Goal: Task Accomplishment & Management: Manage account settings

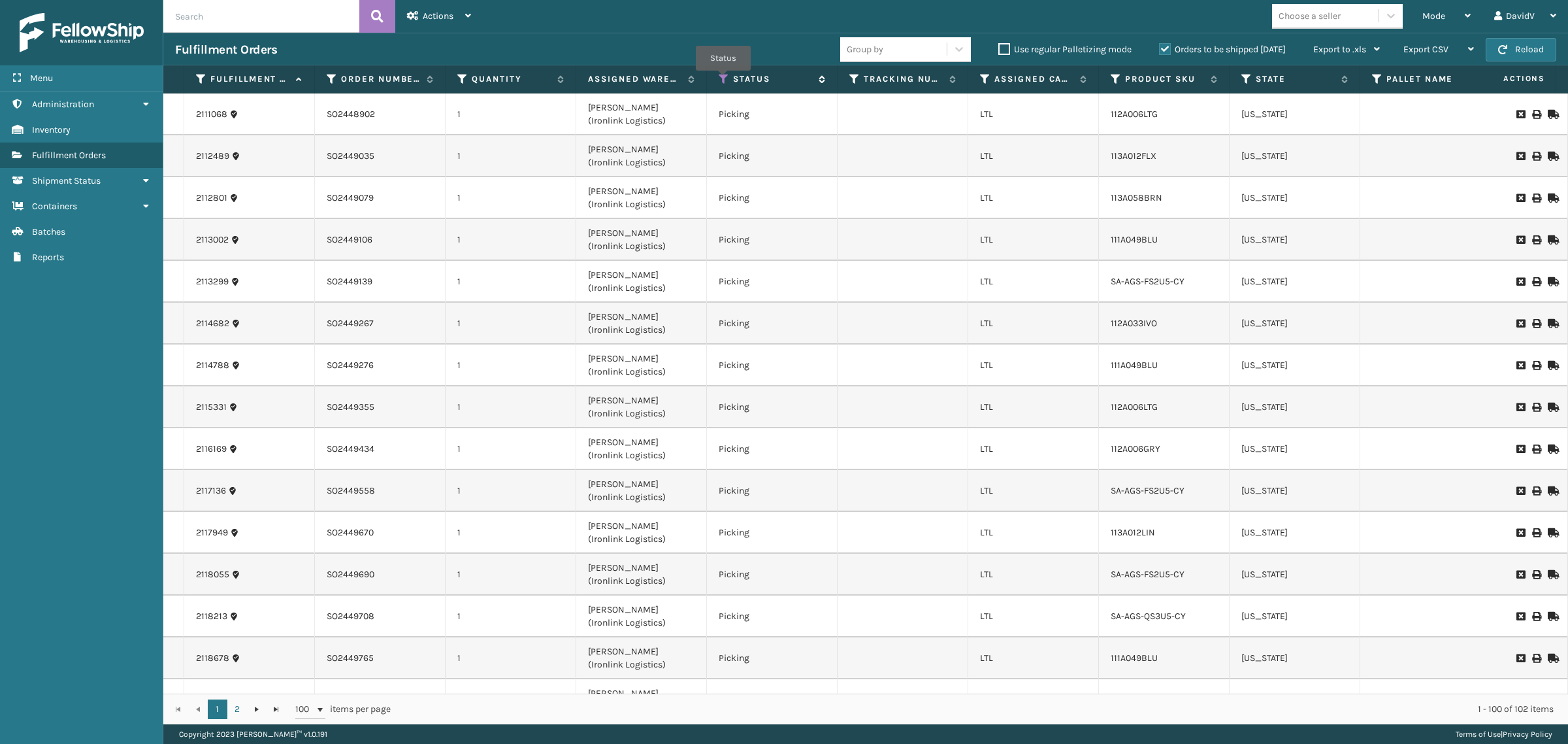
click at [723, 80] on icon at bounding box center [723, 79] width 10 height 12
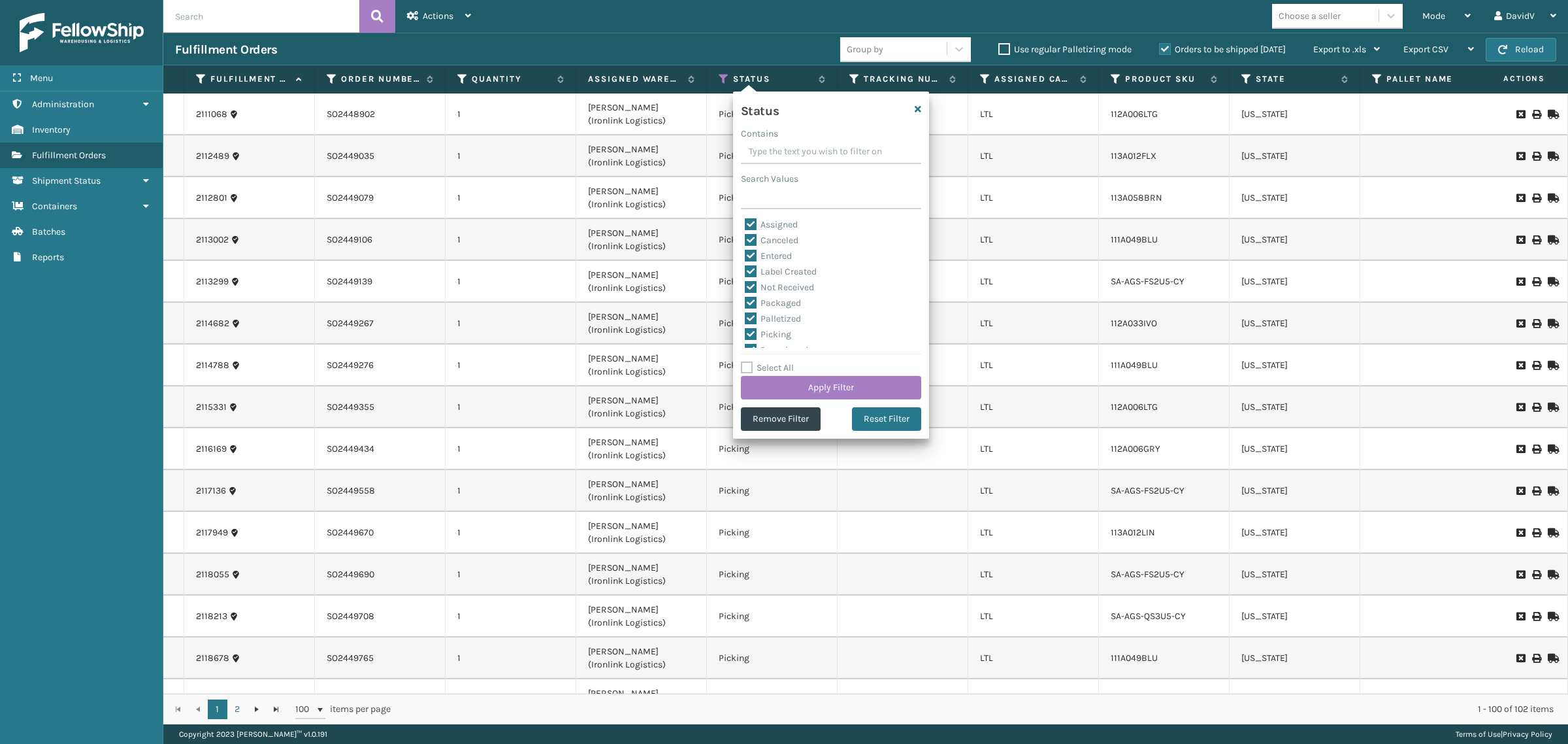
click at [760, 371] on label "Select All" at bounding box center [767, 367] width 53 height 11
click at [760, 361] on input "Select All" at bounding box center [839, 361] width 196 height 1
checkbox input "true"
click at [760, 371] on label "Select All" at bounding box center [767, 367] width 53 height 11
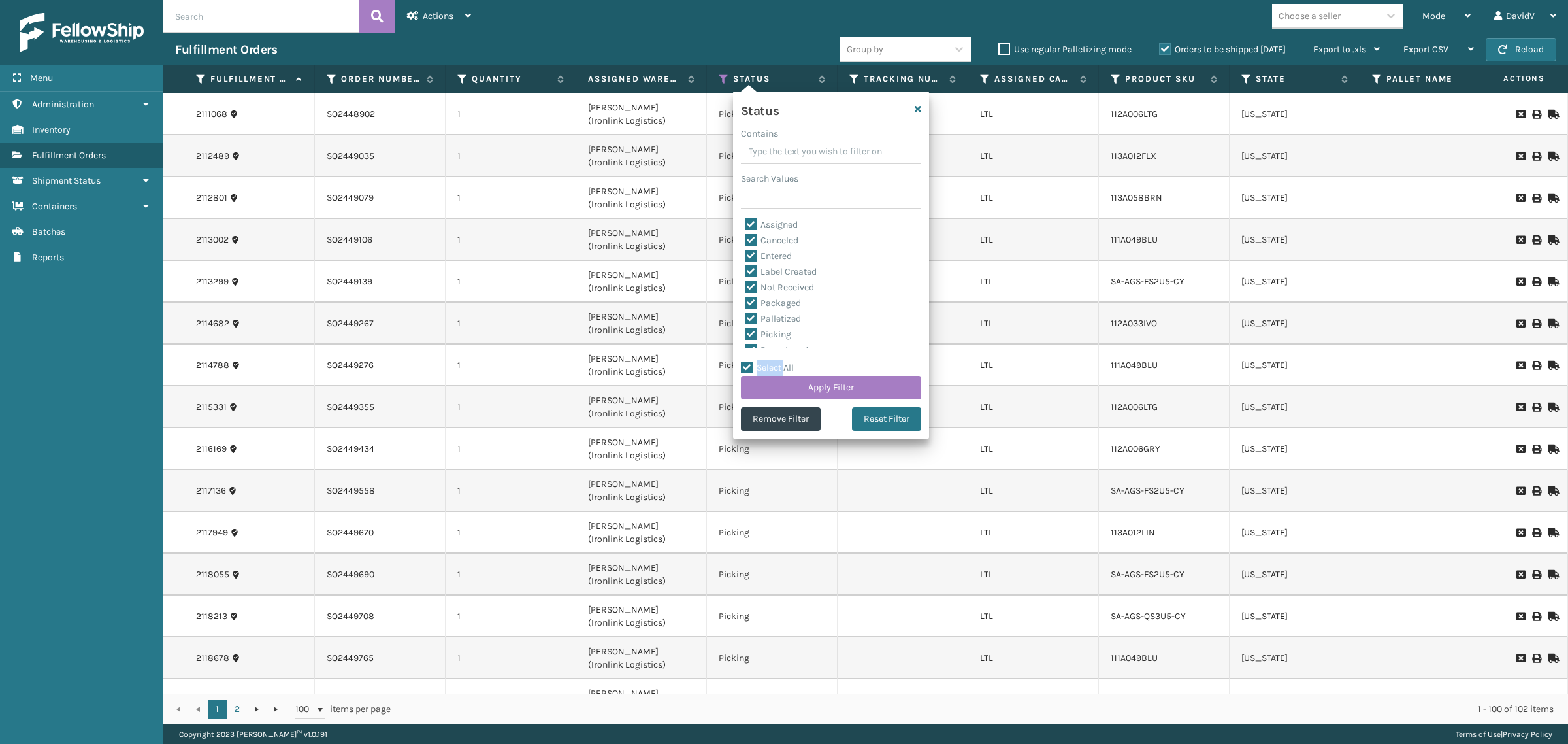
click at [760, 361] on input "Select All" at bounding box center [839, 361] width 196 height 1
checkbox input "false"
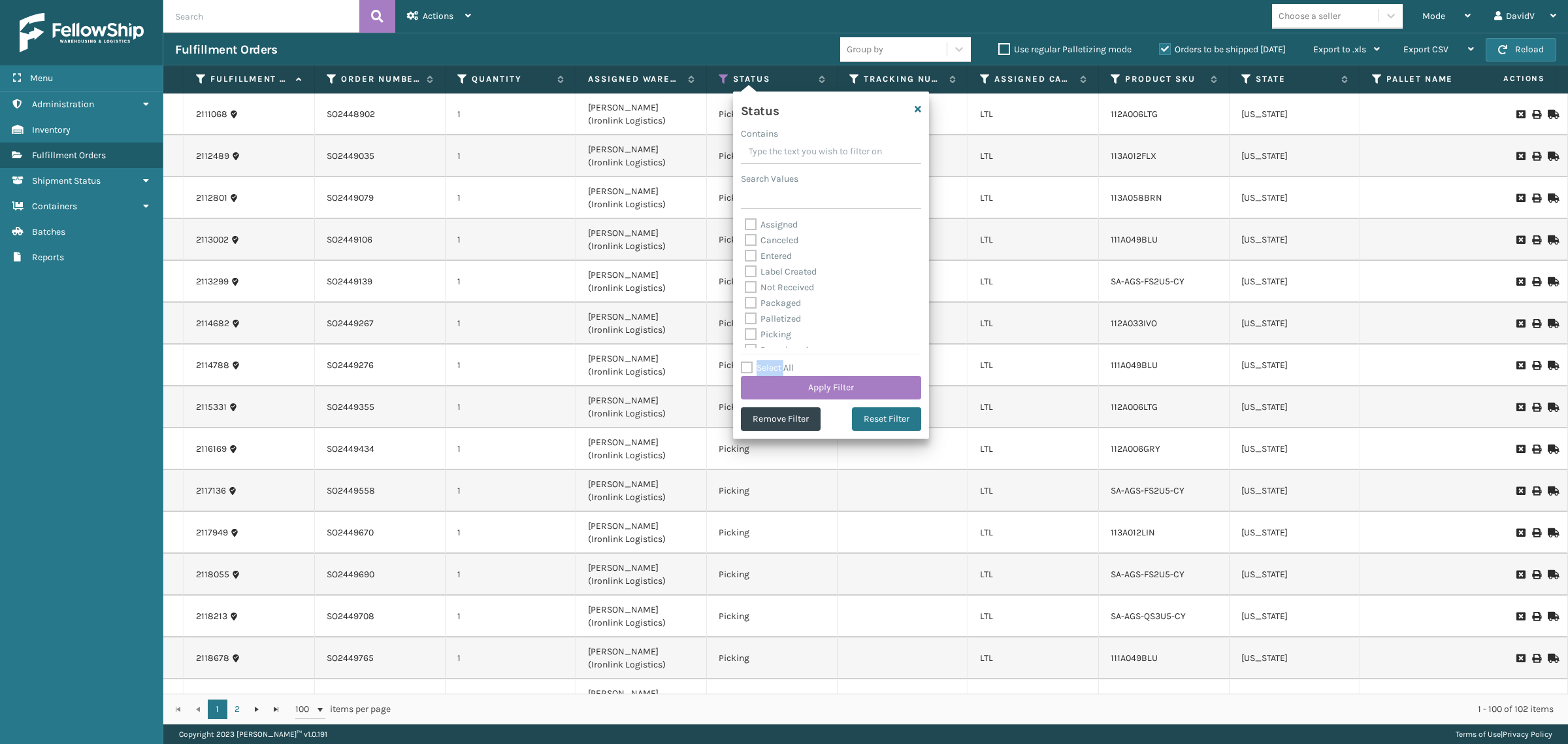
checkbox input "false"
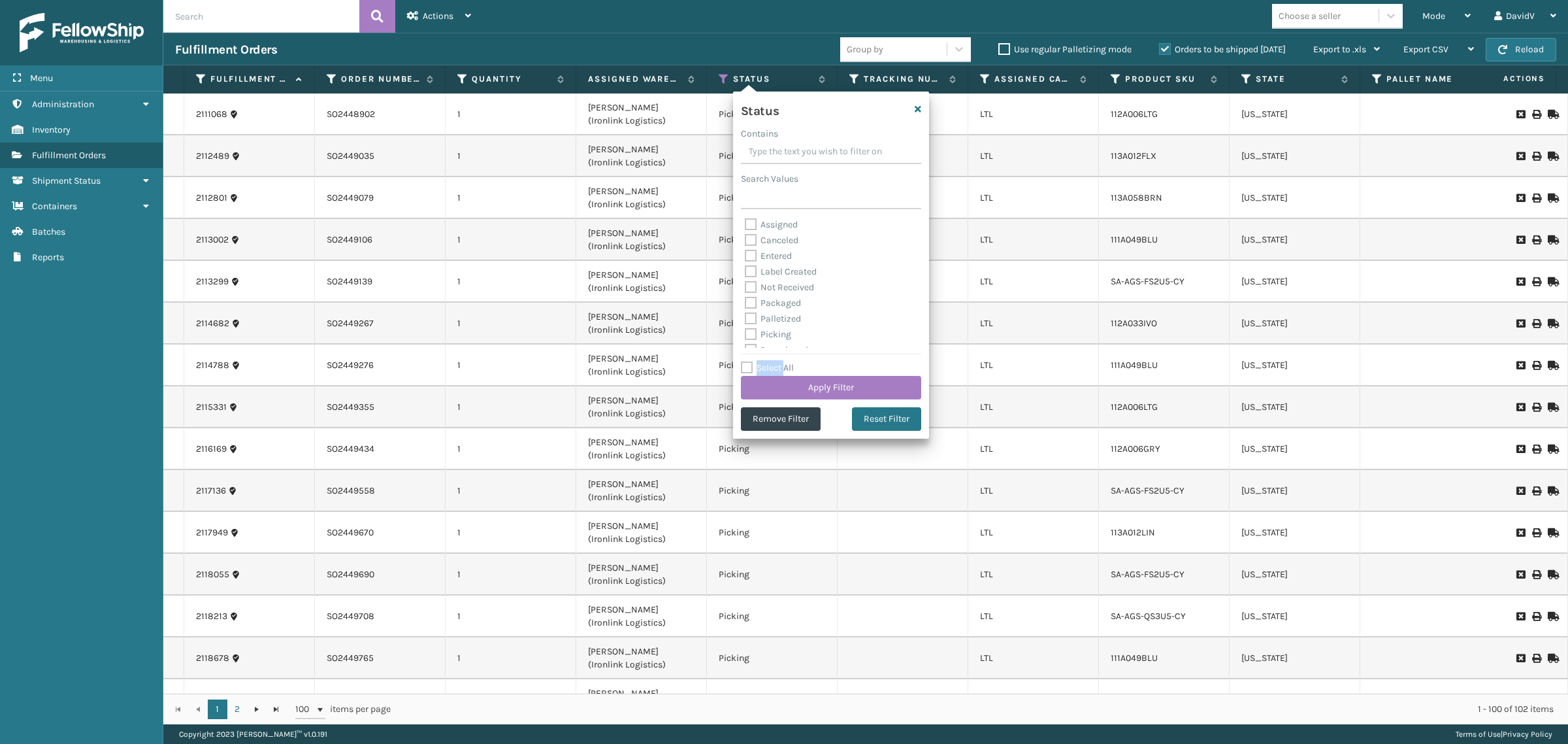
checkbox input "false"
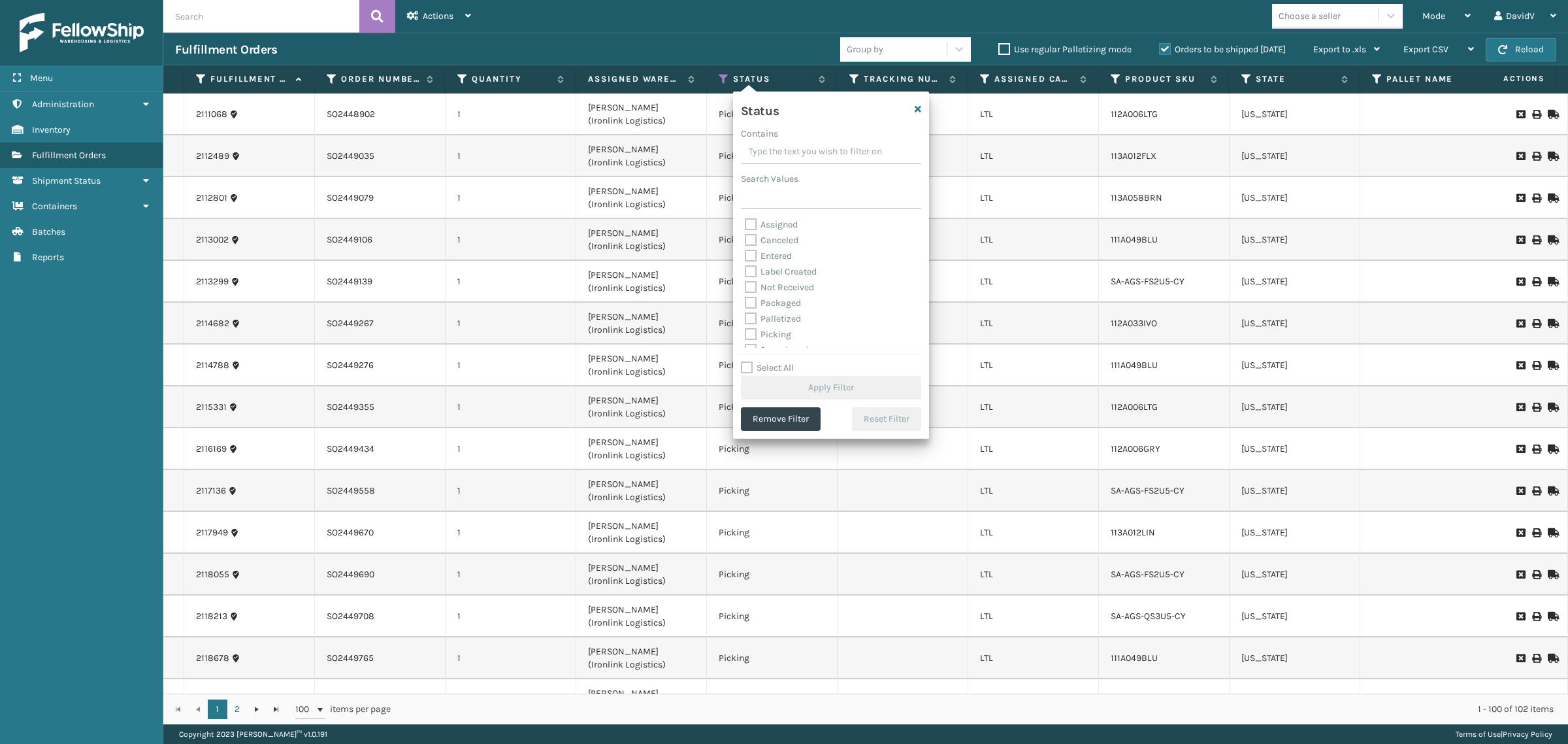
click at [755, 226] on label "Assigned" at bounding box center [771, 225] width 53 height 11
click at [746, 225] on input "Assigned" at bounding box center [745, 221] width 1 height 8
checkbox input "true"
click at [791, 390] on button "Apply Filter" at bounding box center [831, 388] width 180 height 24
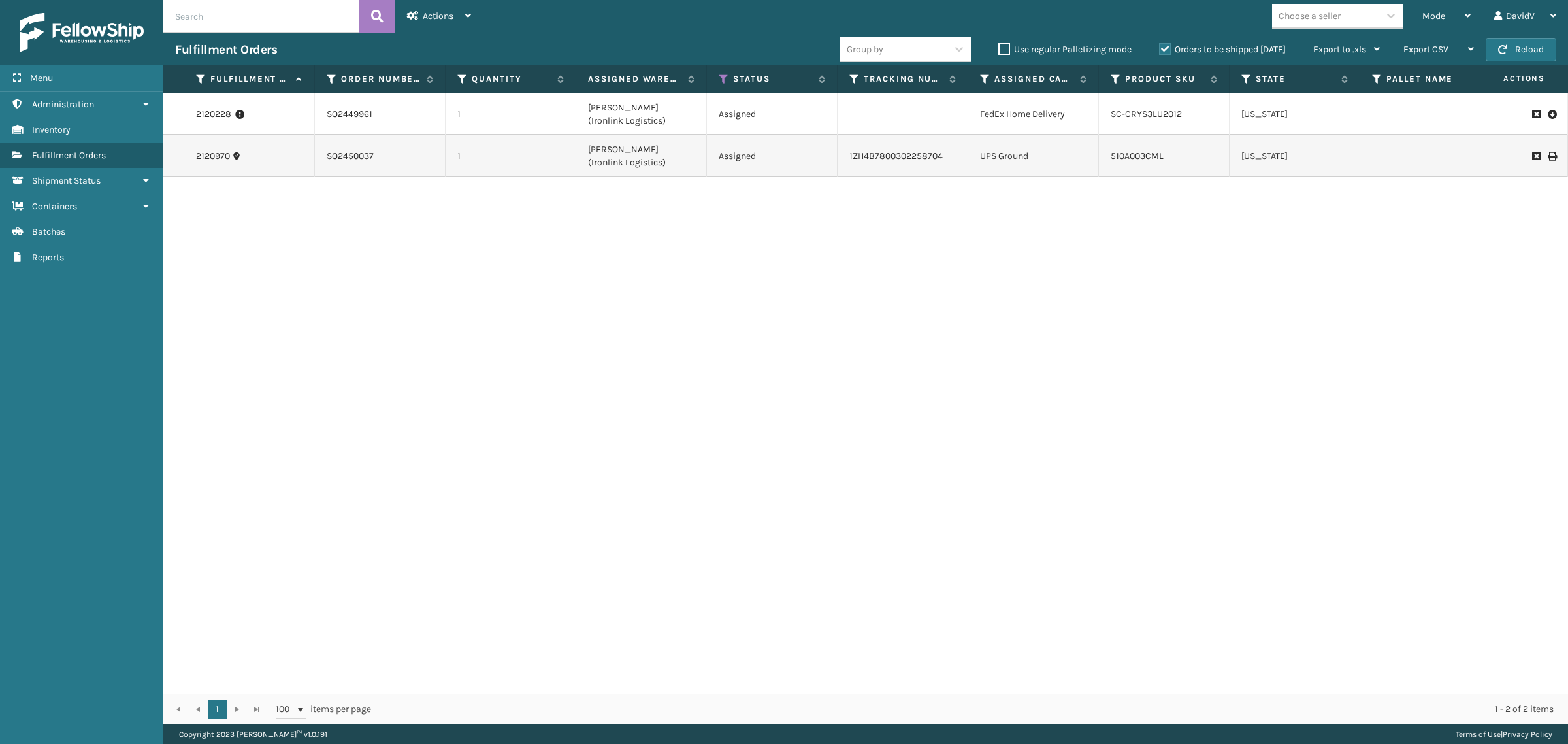
click at [791, 390] on div "2120228 SO2449961 1 [PERSON_NAME] (Ironlink Logistics) Assigned FedEx Home Deli…" at bounding box center [865, 393] width 1405 height 600
click at [1162, 49] on label "Orders to be shipped [DATE]" at bounding box center [1222, 49] width 127 height 11
click at [1160, 49] on input "Orders to be shipped [DATE]" at bounding box center [1159, 46] width 1 height 8
click at [1162, 49] on label "Orders to be shipped [DATE]" at bounding box center [1222, 49] width 127 height 11
click at [1160, 49] on input "Orders to be shipped [DATE]" at bounding box center [1159, 46] width 1 height 8
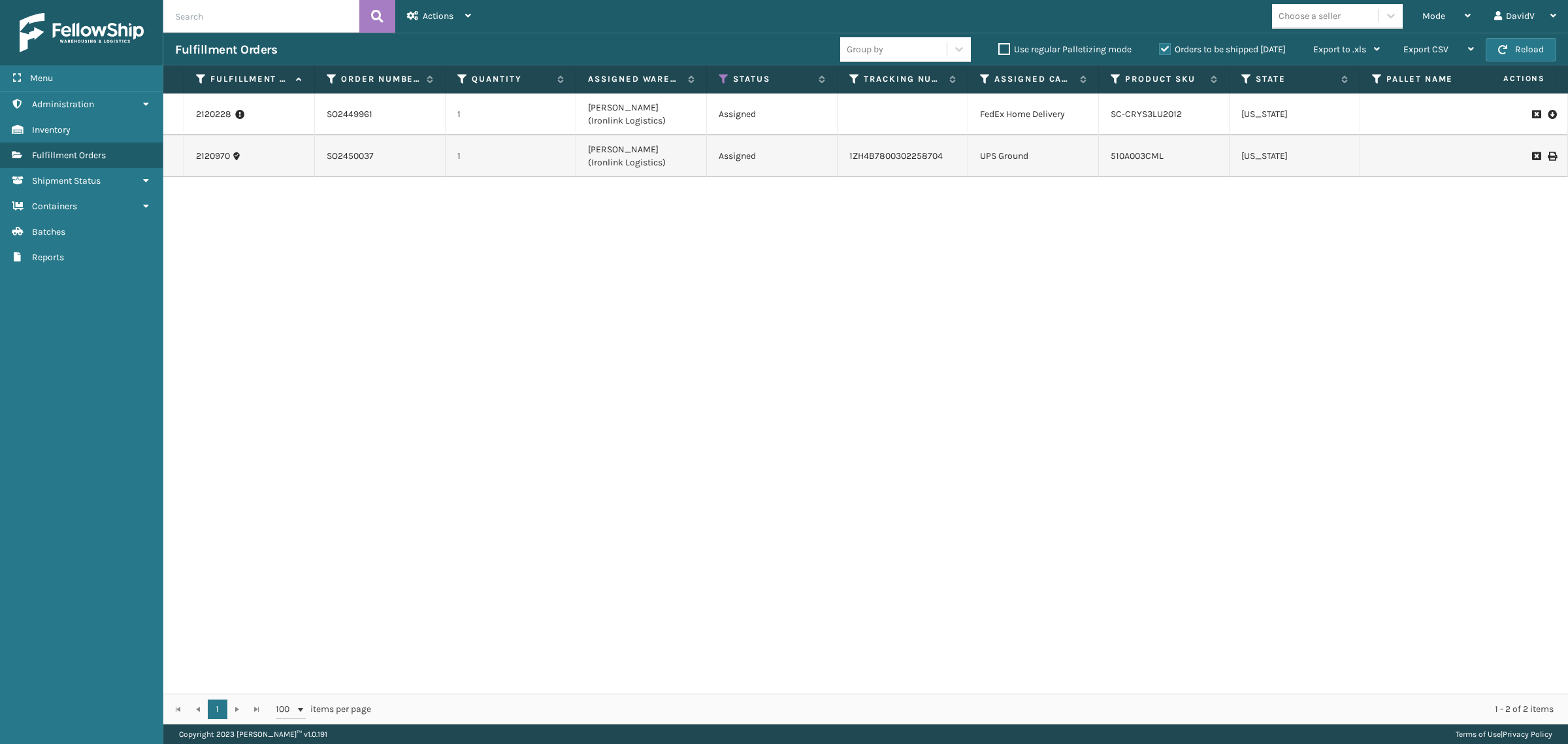
drag, startPoint x: 1055, startPoint y: 306, endPoint x: 1044, endPoint y: 311, distance: 12.1
click at [1053, 307] on div "2120228 SO2449961 1 [PERSON_NAME] (Ironlink Logistics) Assigned FedEx Home Deli…" at bounding box center [865, 393] width 1405 height 600
click at [721, 367] on div "2120228 SO2449961 1 [PERSON_NAME] (Ironlink Logistics) Assigned FedEx Home Deli…" at bounding box center [865, 393] width 1405 height 600
click at [1165, 56] on div "Orders to be shipped [DATE]" at bounding box center [1224, 49] width 154 height 16
click at [1167, 45] on label "Orders to be shipped [DATE]" at bounding box center [1222, 49] width 127 height 11
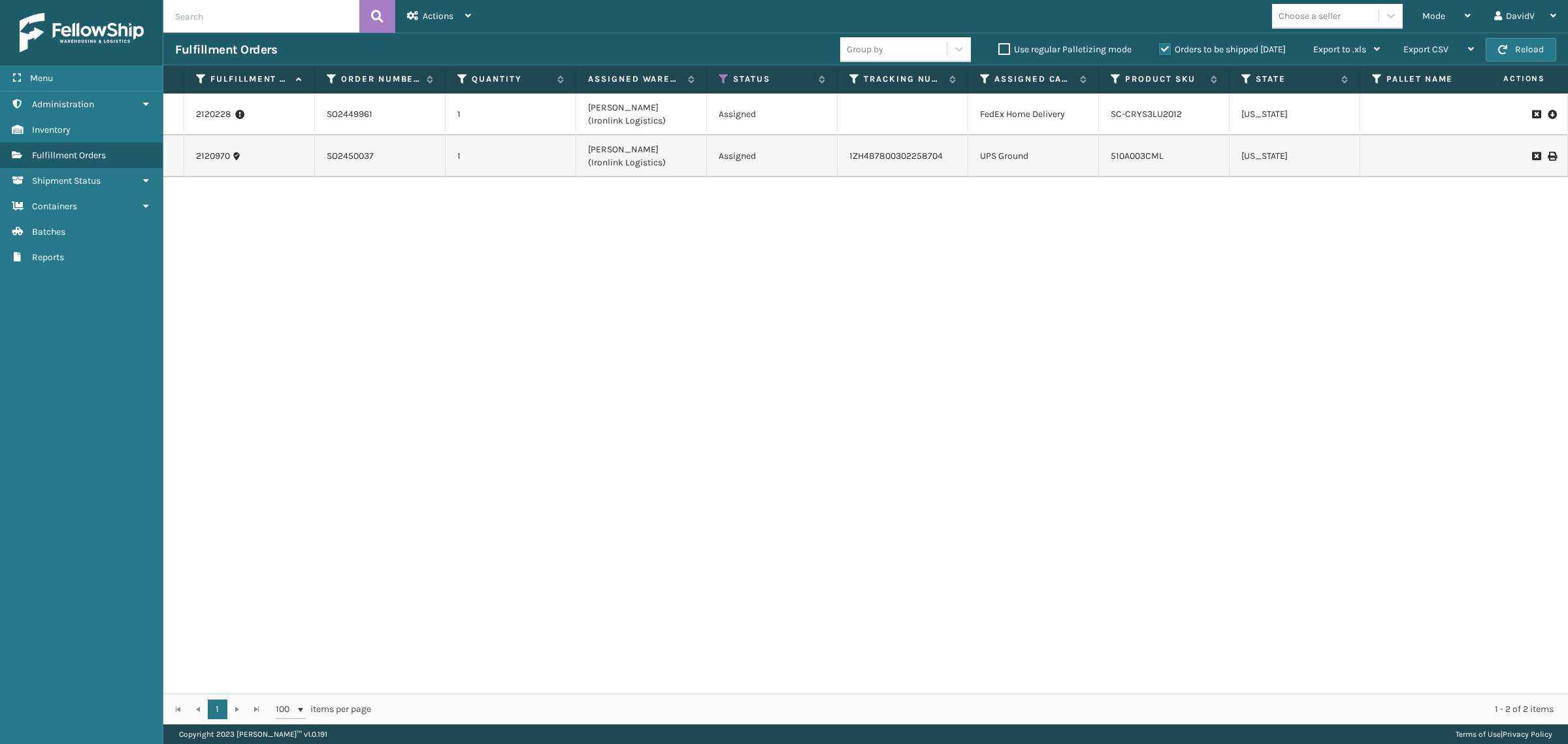
click at [1160, 45] on input "Orders to be shipped [DATE]" at bounding box center [1159, 46] width 1 height 8
click at [1170, 49] on label "Orders to be shipped [DATE]" at bounding box center [1222, 49] width 127 height 11
click at [1160, 49] on input "Orders to be shipped [DATE]" at bounding box center [1159, 46] width 1 height 8
click at [737, 344] on div "2120228 SO2449961 1 [PERSON_NAME] (Ironlink Logistics) Assigned FedEx Home Deli…" at bounding box center [865, 393] width 1405 height 600
click at [99, 102] on link "Administration" at bounding box center [81, 104] width 163 height 26
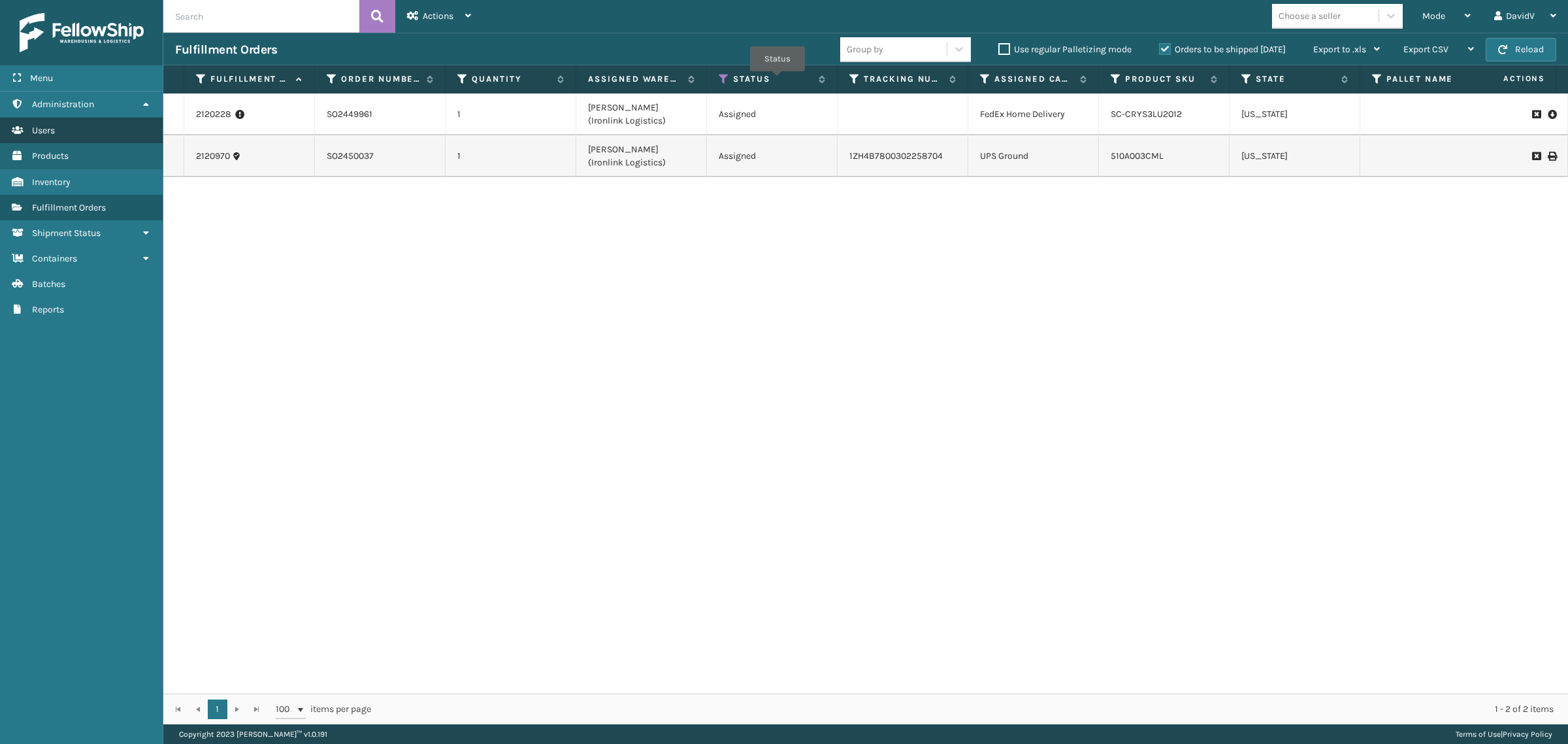
click at [90, 125] on link "Users" at bounding box center [81, 130] width 163 height 26
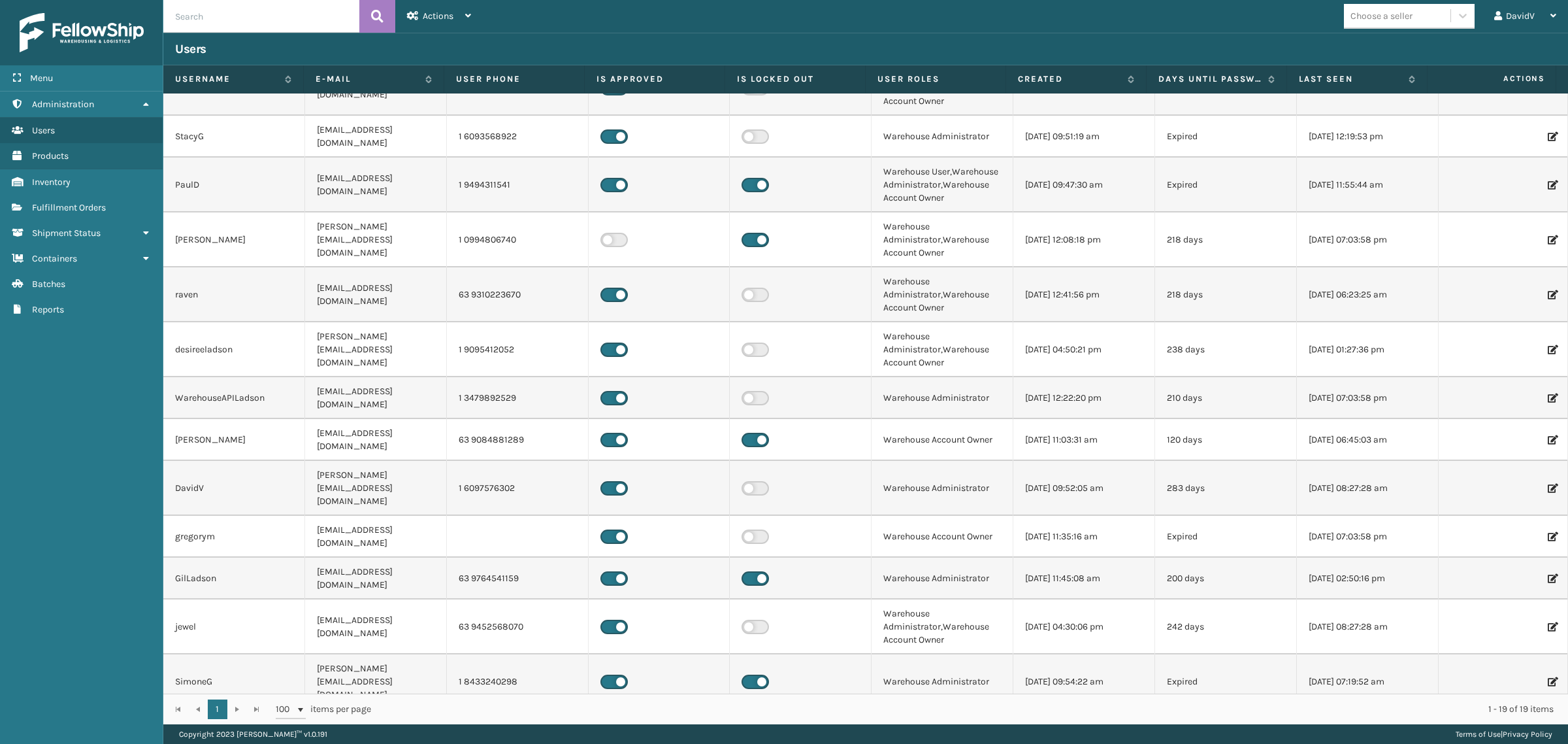
scroll to position [237, 0]
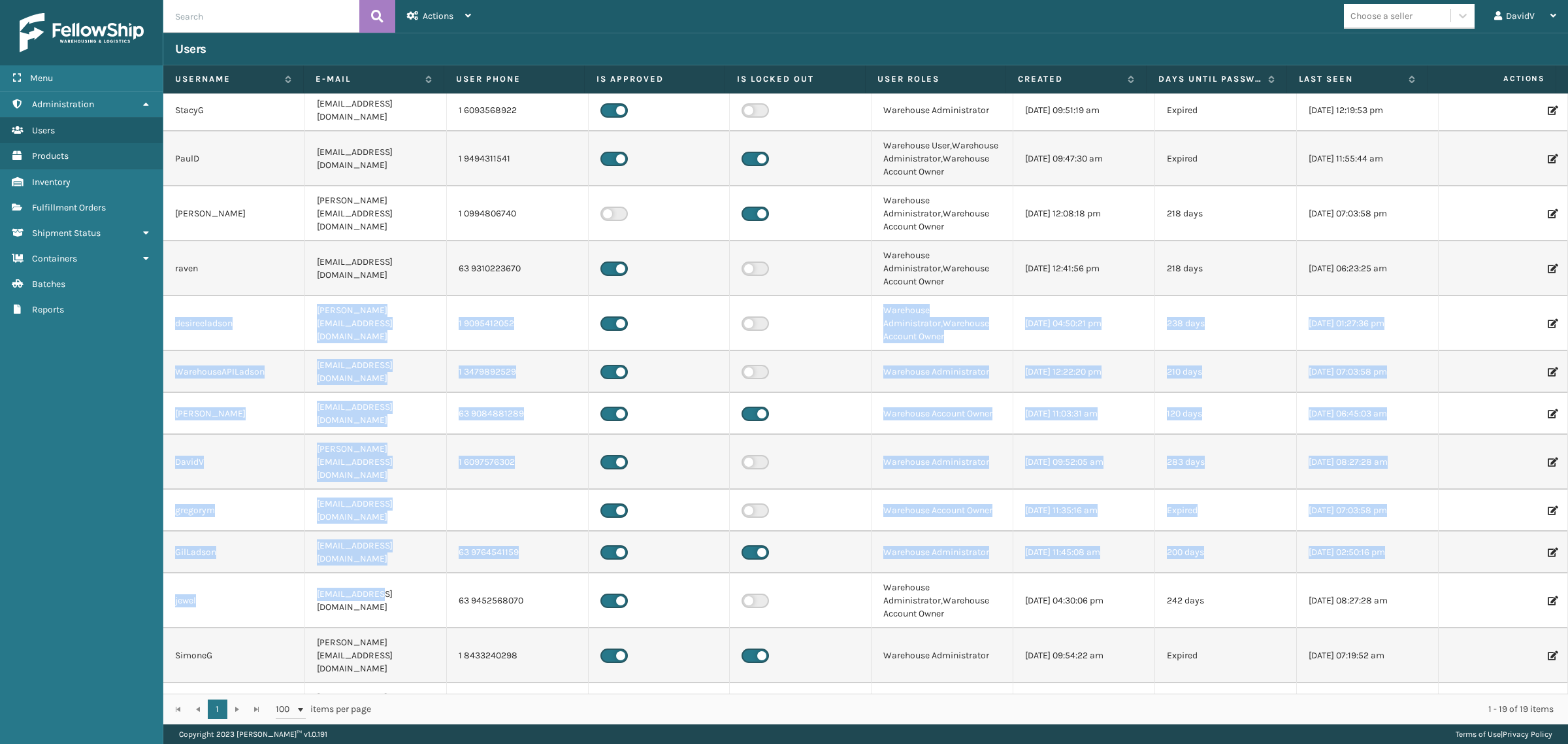
drag, startPoint x: 164, startPoint y: 317, endPoint x: 374, endPoint y: 517, distance: 290.0
click at [374, 517] on tbody "[PERSON_NAME] [PERSON_NAME][EMAIL_ADDRESS][DOMAIN_NAME] 1 3232876943 Warehouse …" at bounding box center [865, 352] width 1405 height 991
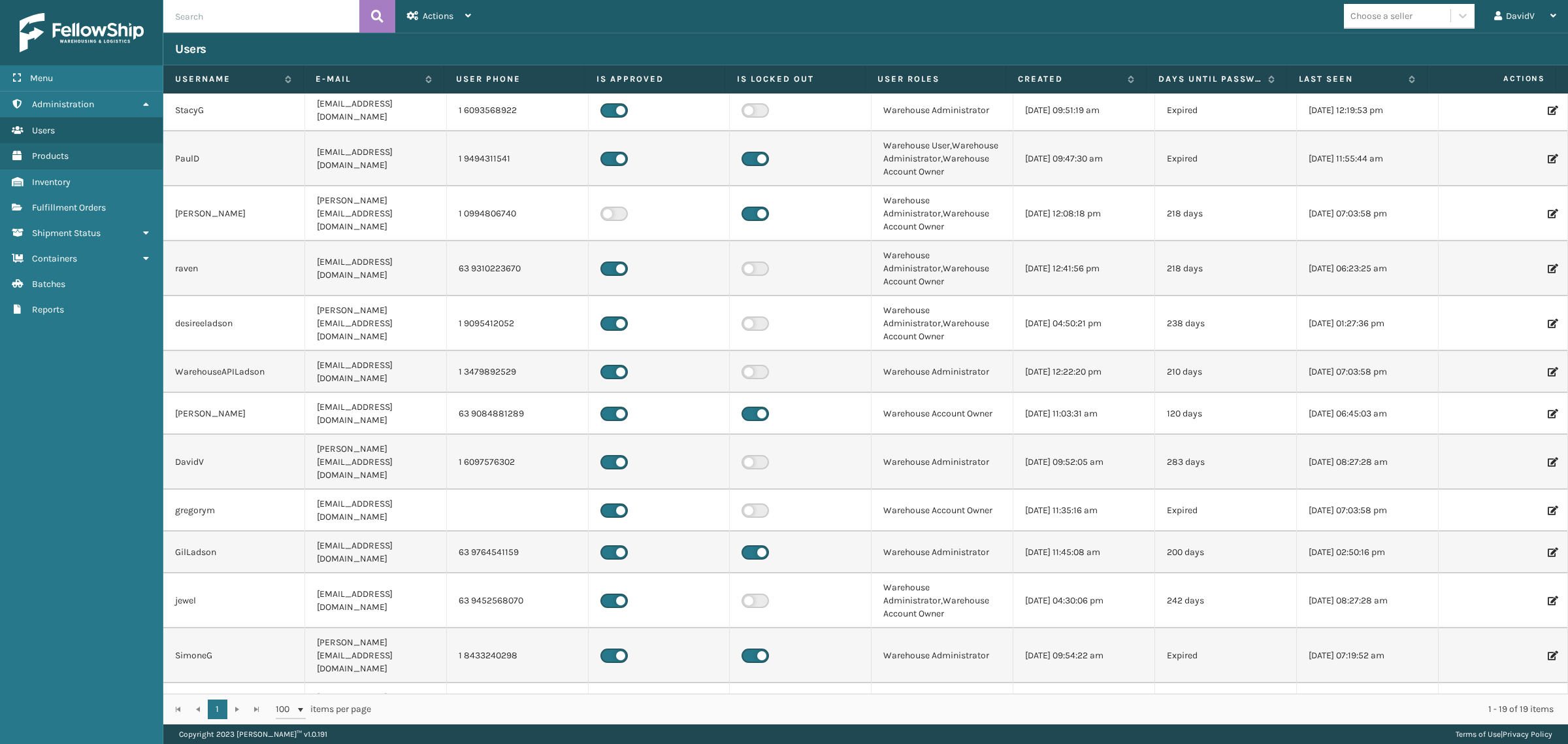
click at [922, 683] on td "Warehouse User,Warehouse Administrator,Warehouse Account Owner" at bounding box center [943, 718] width 142 height 68
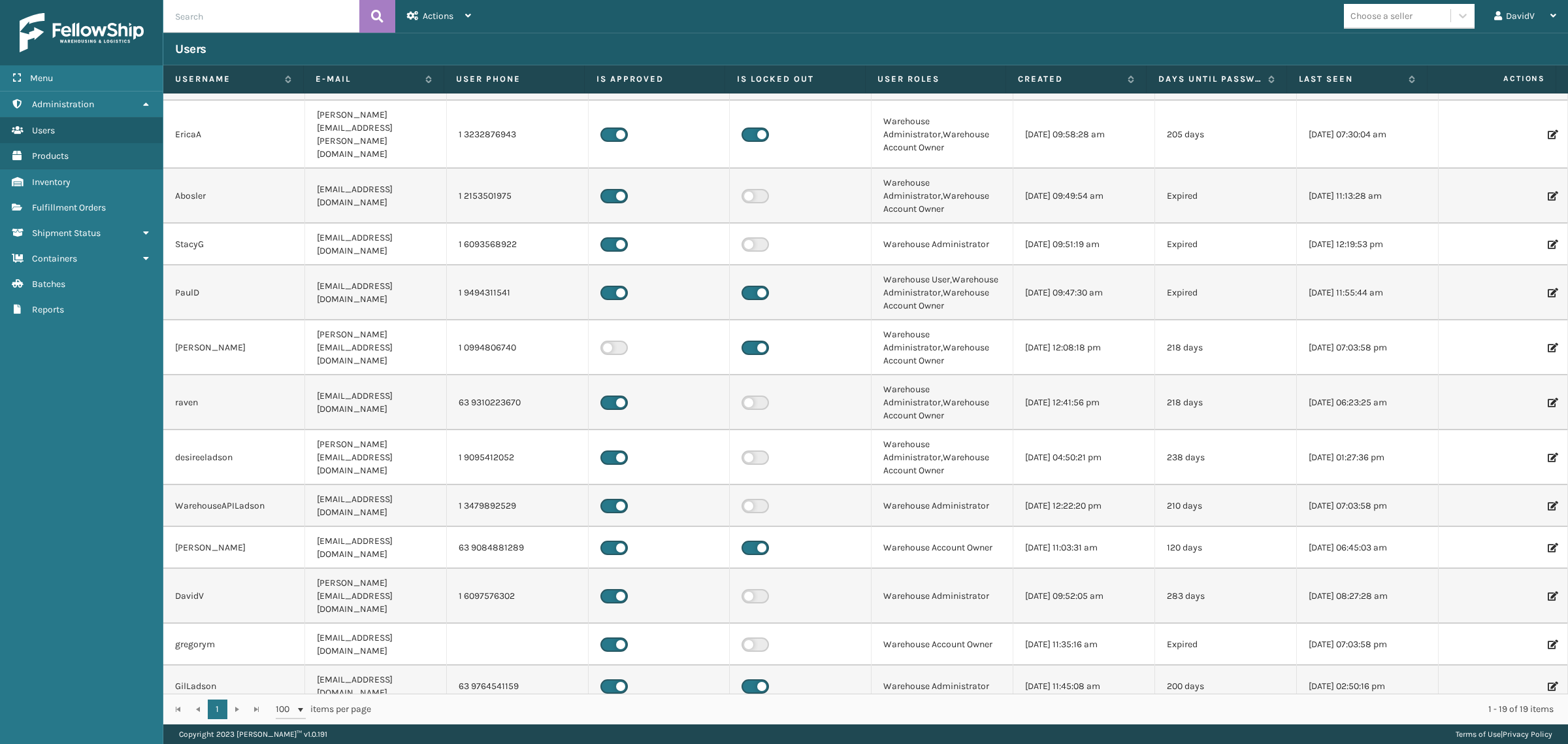
scroll to position [73, 0]
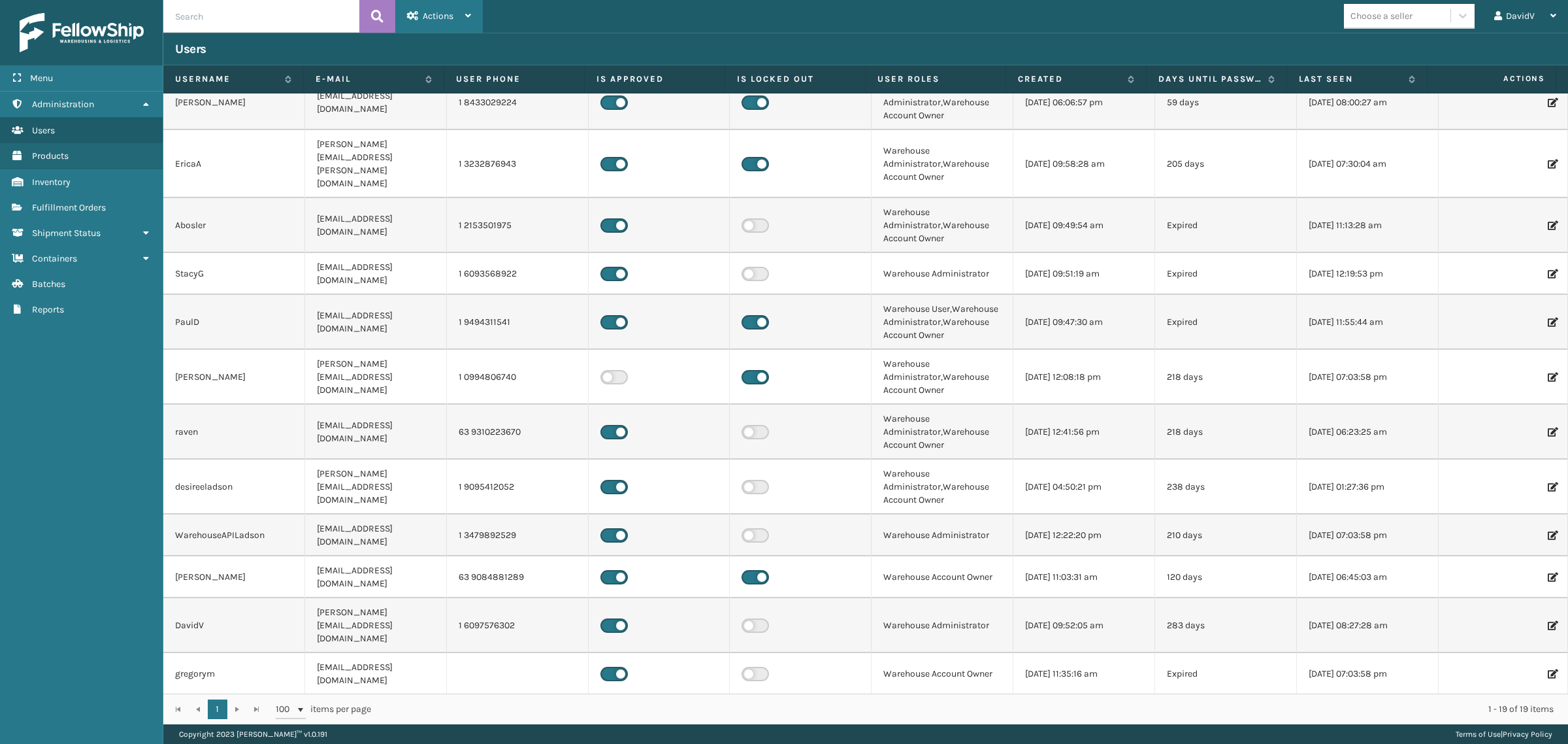
click at [471, 10] on div "Actions" at bounding box center [439, 16] width 64 height 33
click at [467, 47] on button "New User" at bounding box center [483, 50] width 175 height 34
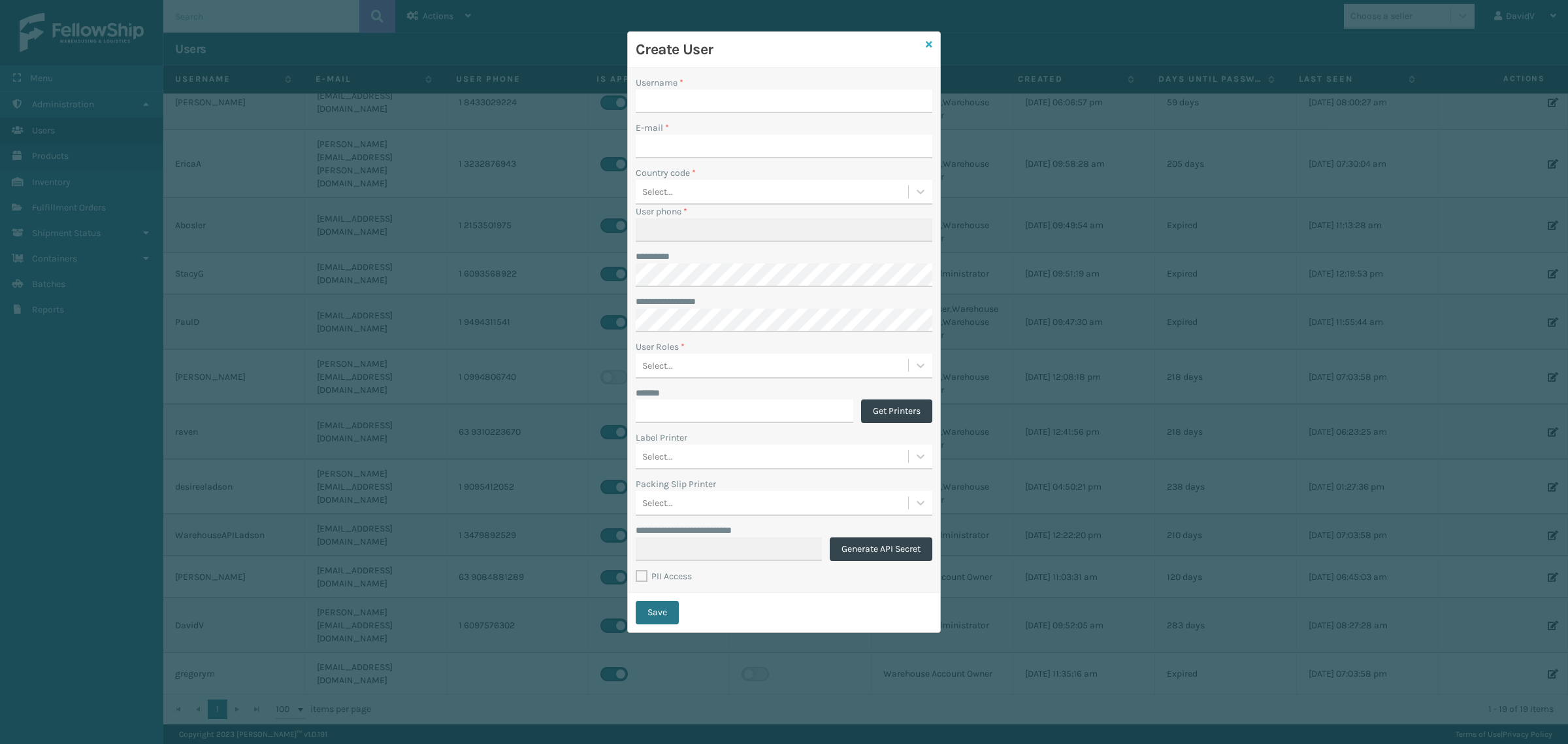
click at [926, 40] on icon at bounding box center [929, 44] width 6 height 9
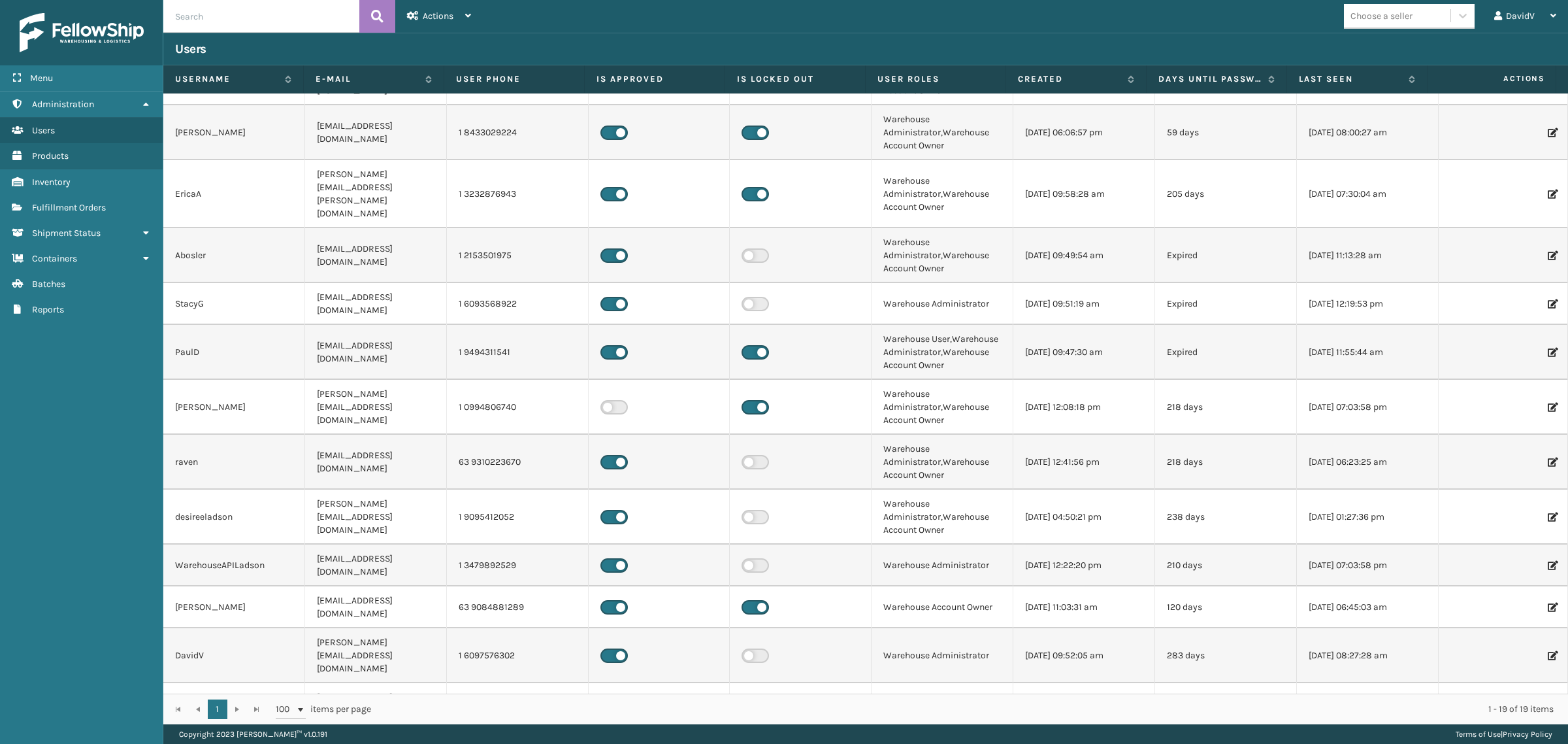
scroll to position [81, 0]
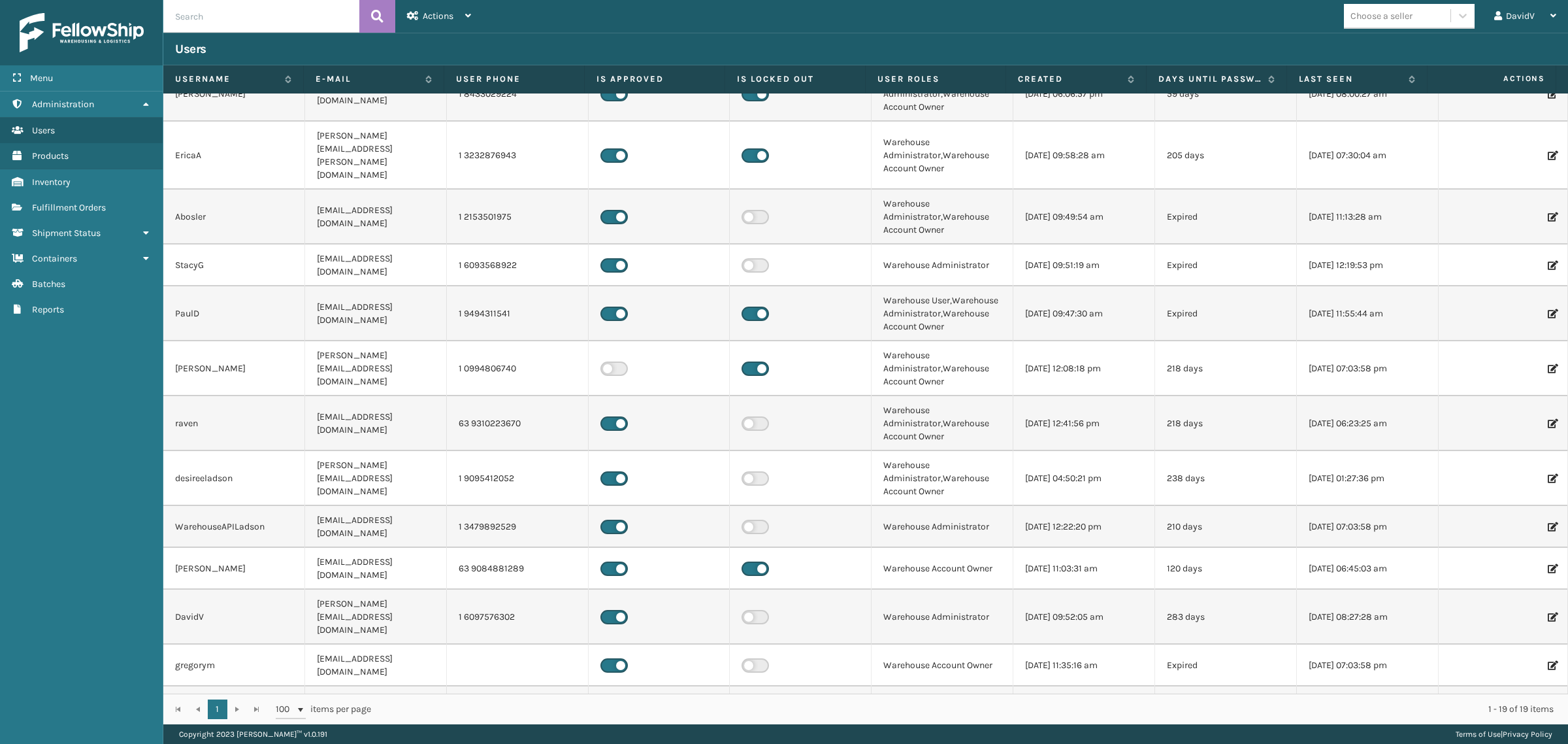
click at [253, 644] on td "gregorym" at bounding box center [234, 665] width 142 height 42
click at [799, 644] on td at bounding box center [801, 665] width 142 height 42
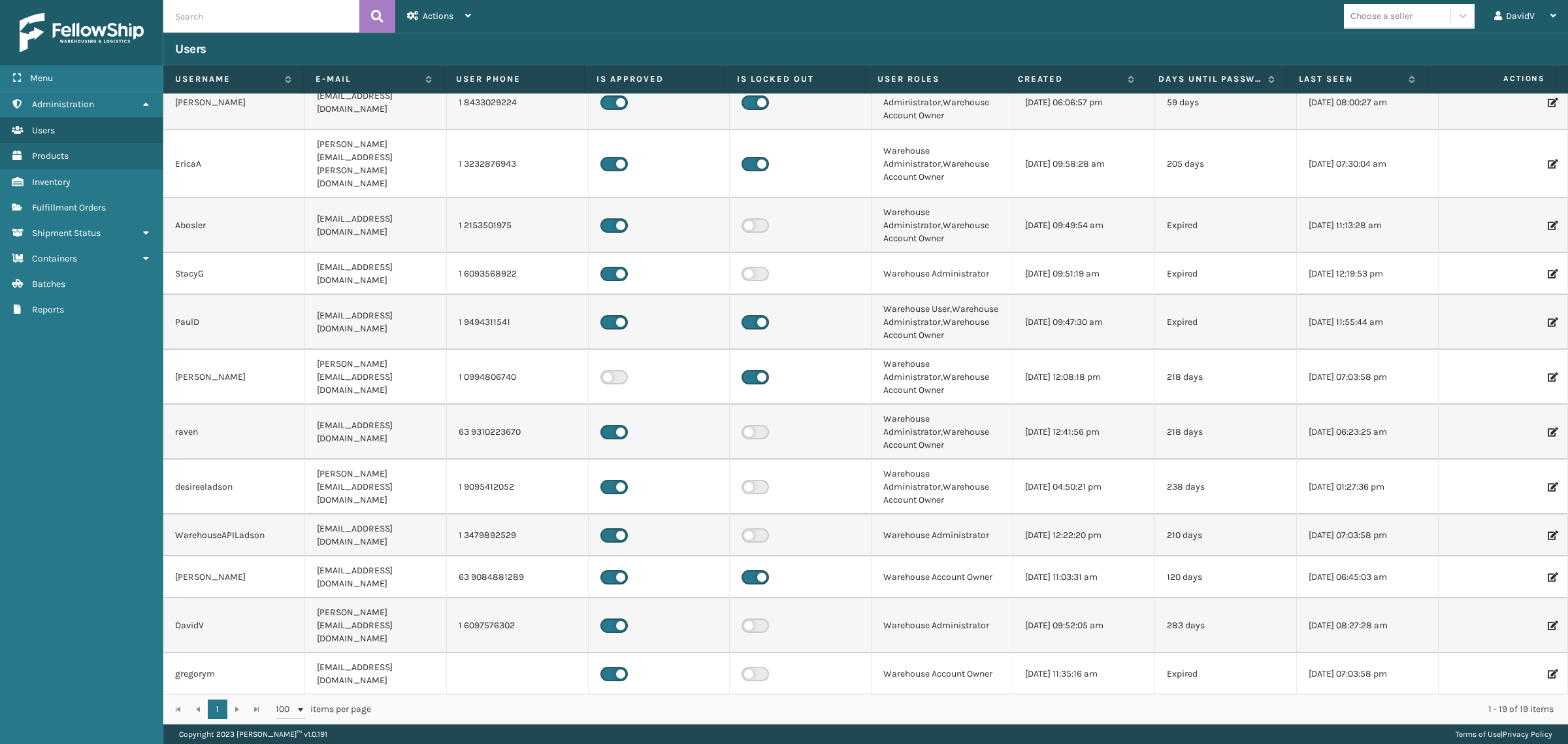
scroll to position [0, 0]
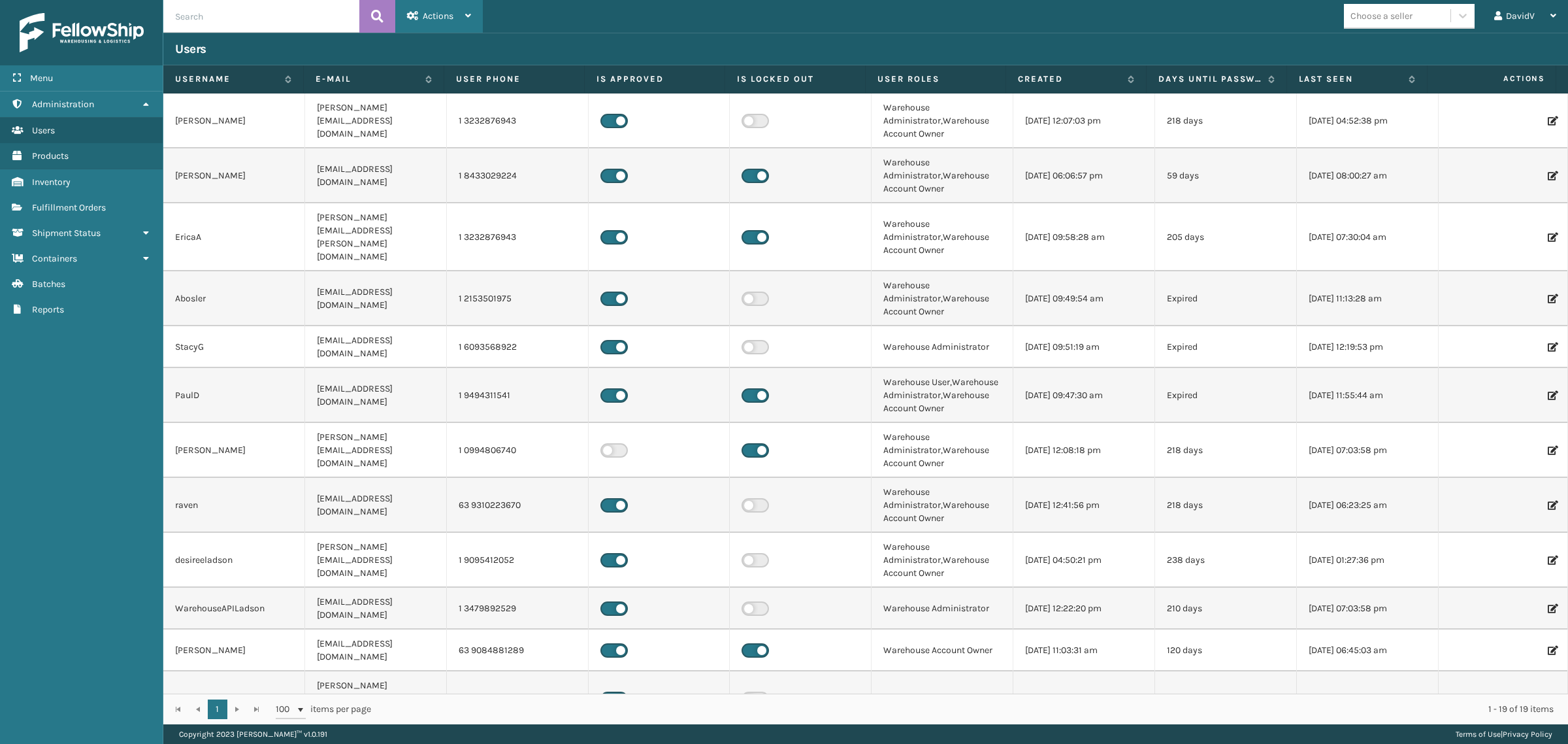
click at [464, 15] on div "Actions" at bounding box center [439, 16] width 64 height 33
click at [453, 42] on button "New User" at bounding box center [483, 50] width 175 height 34
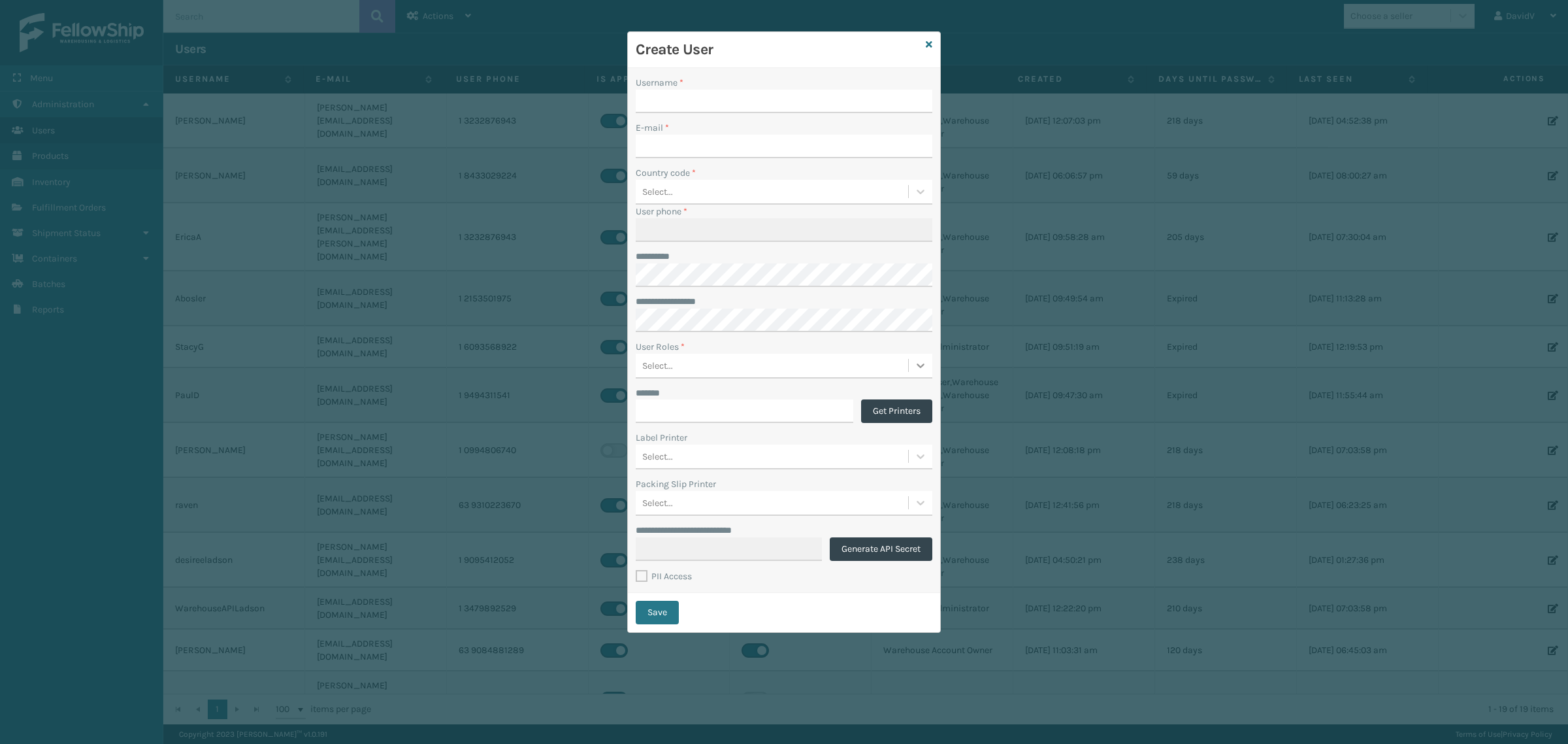
click at [914, 366] on icon at bounding box center [920, 365] width 13 height 13
click at [514, 430] on div "**********" at bounding box center [784, 372] width 1568 height 744
click at [753, 371] on div "Select..." at bounding box center [772, 365] width 273 height 22
click at [932, 43] on div "Create User" at bounding box center [784, 50] width 312 height 36
click at [926, 43] on icon at bounding box center [929, 44] width 6 height 9
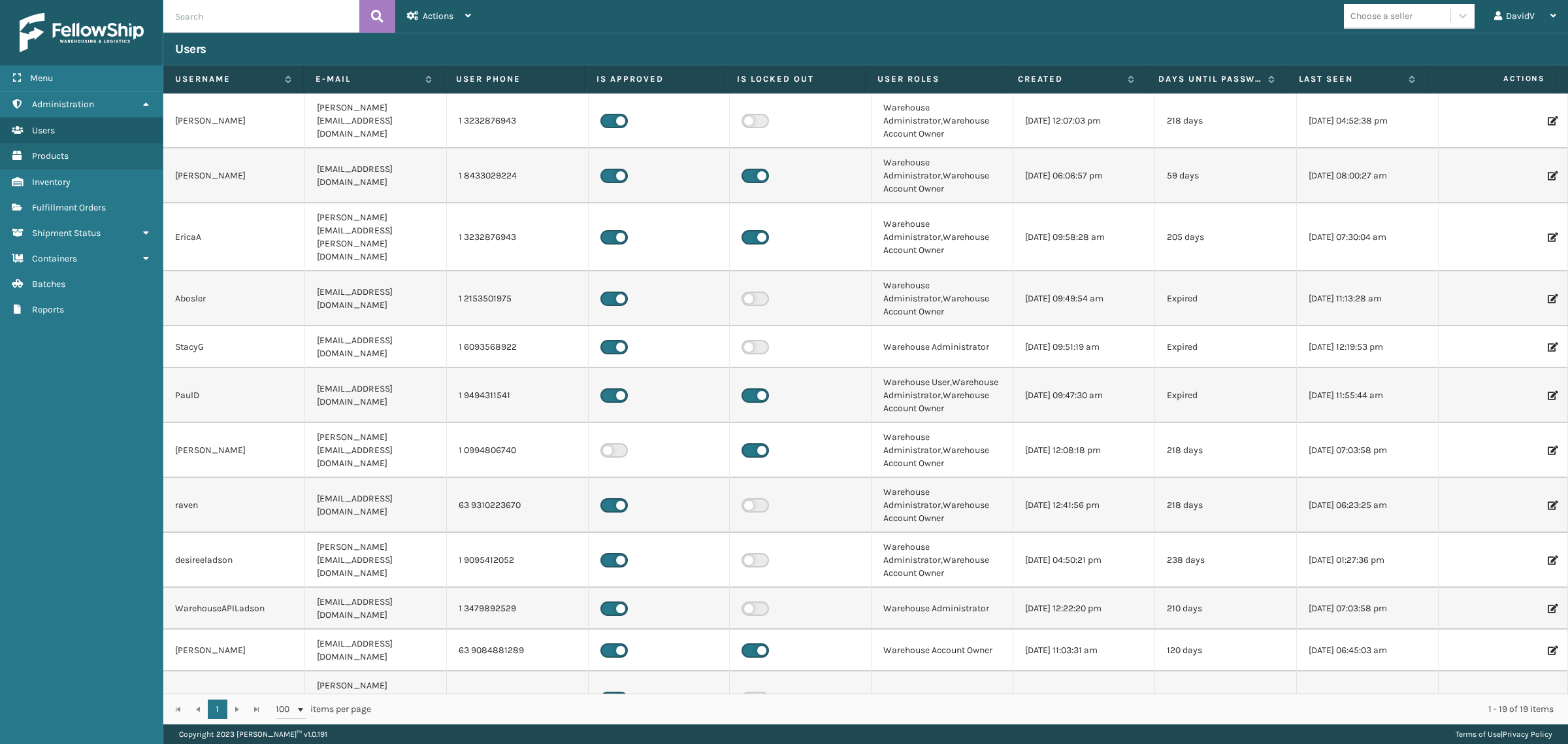
click at [1548, 555] on icon at bounding box center [1551, 560] width 8 height 9
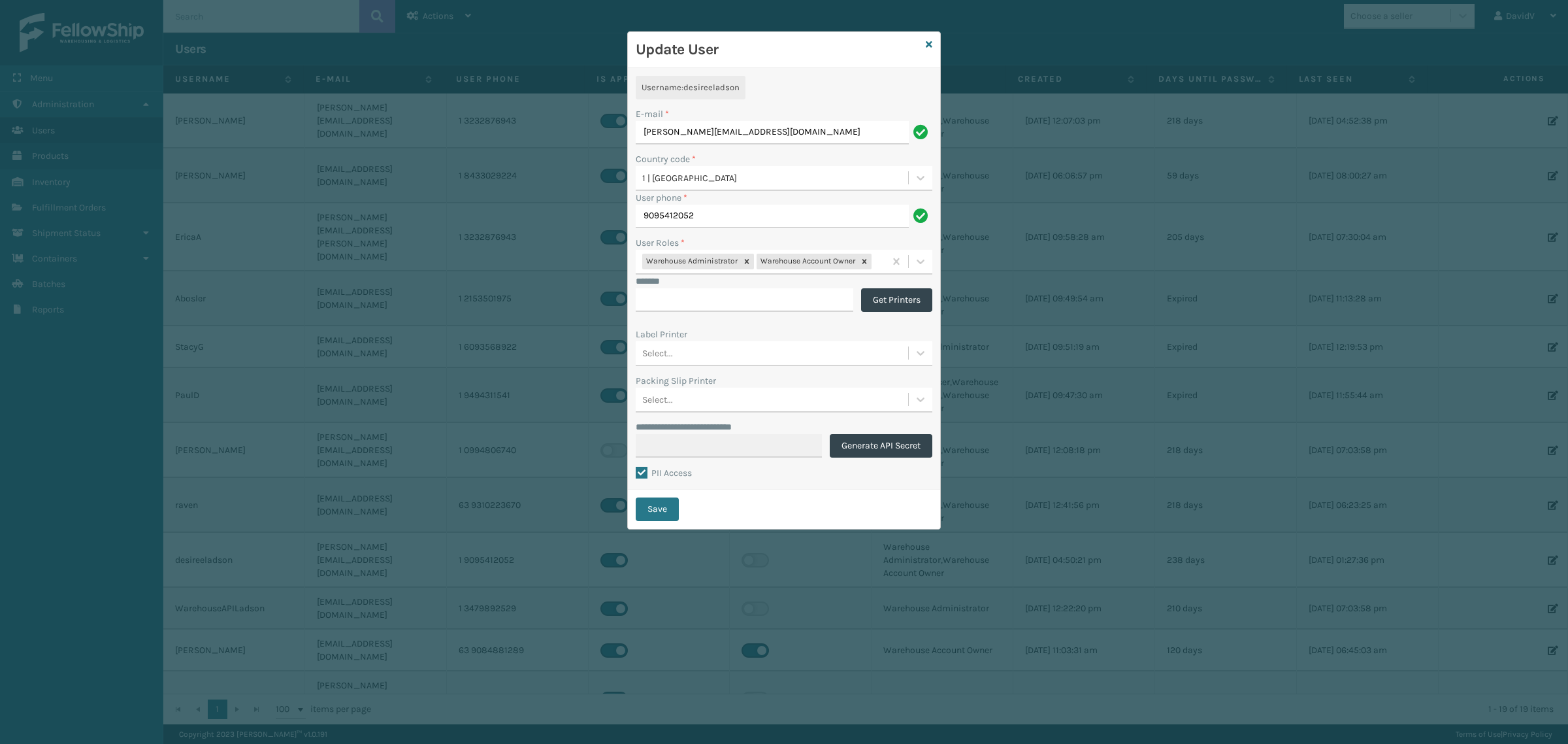
click at [923, 44] on div "Update User" at bounding box center [784, 50] width 312 height 36
click at [929, 44] on icon at bounding box center [929, 44] width 6 height 9
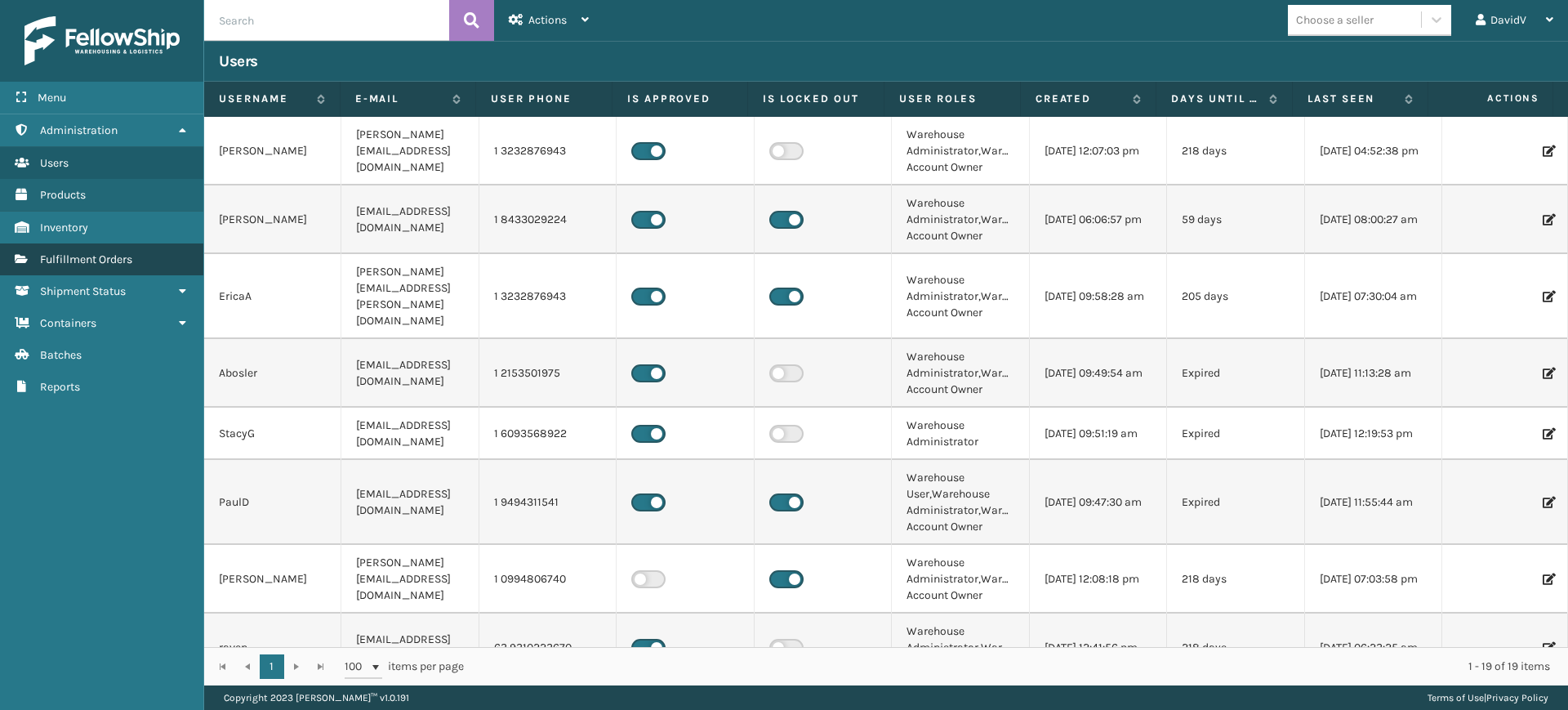
click at [103, 264] on span "Fulfillment Orders" at bounding box center [86, 259] width 92 height 14
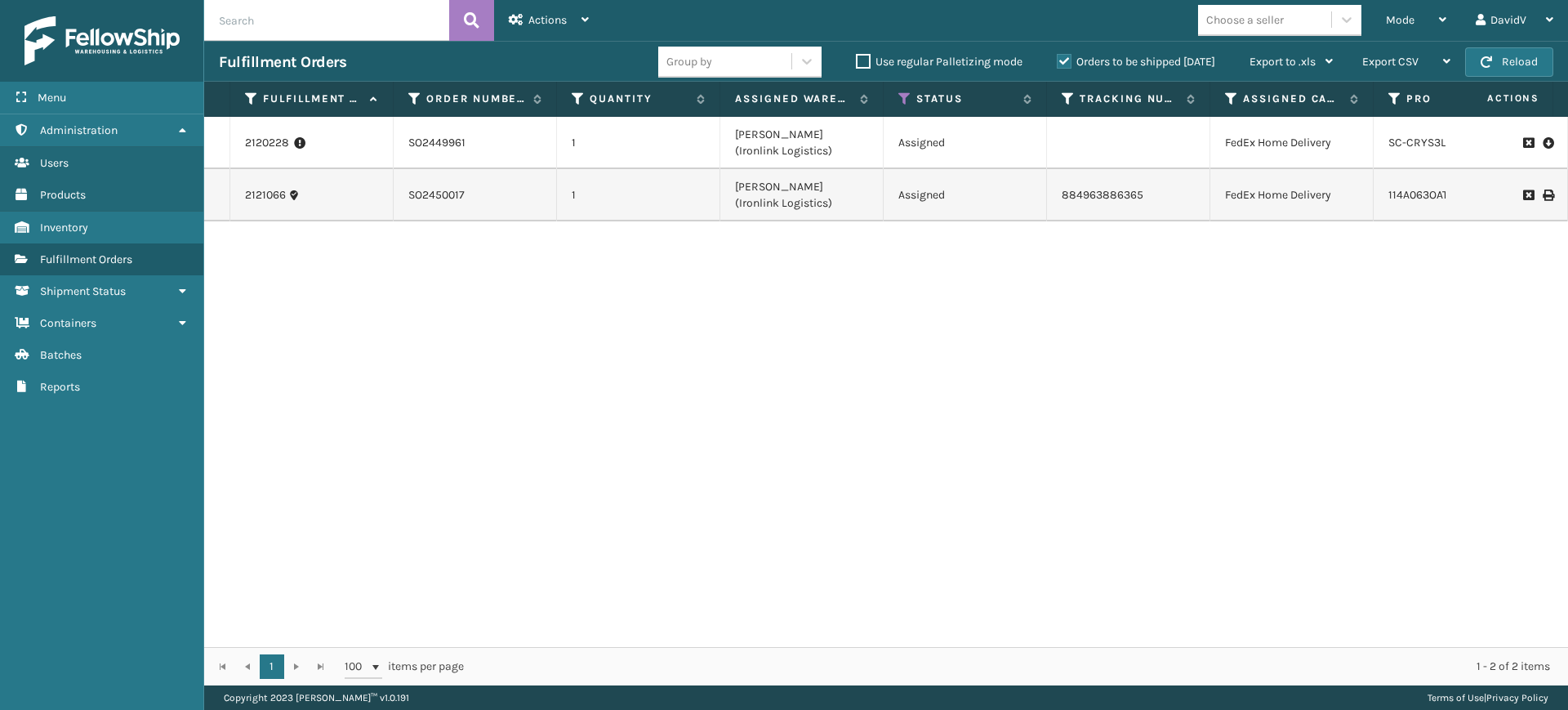
click at [627, 451] on div "2120228 SO2449961 1 [PERSON_NAME] (Ironlink Logistics) Assigned FedEx Home Deli…" at bounding box center [886, 382] width 1364 height 531
click at [1067, 61] on label "Orders to be shipped [DATE]" at bounding box center [1136, 62] width 158 height 14
click at [1058, 61] on input "Orders to be shipped [DATE]" at bounding box center [1057, 57] width 1 height 10
click at [1067, 61] on label "Orders to be shipped [DATE]" at bounding box center [1136, 62] width 158 height 14
click at [1058, 61] on input "Orders to be shipped [DATE]" at bounding box center [1057, 57] width 1 height 10
